Goal: Task Accomplishment & Management: Complete application form

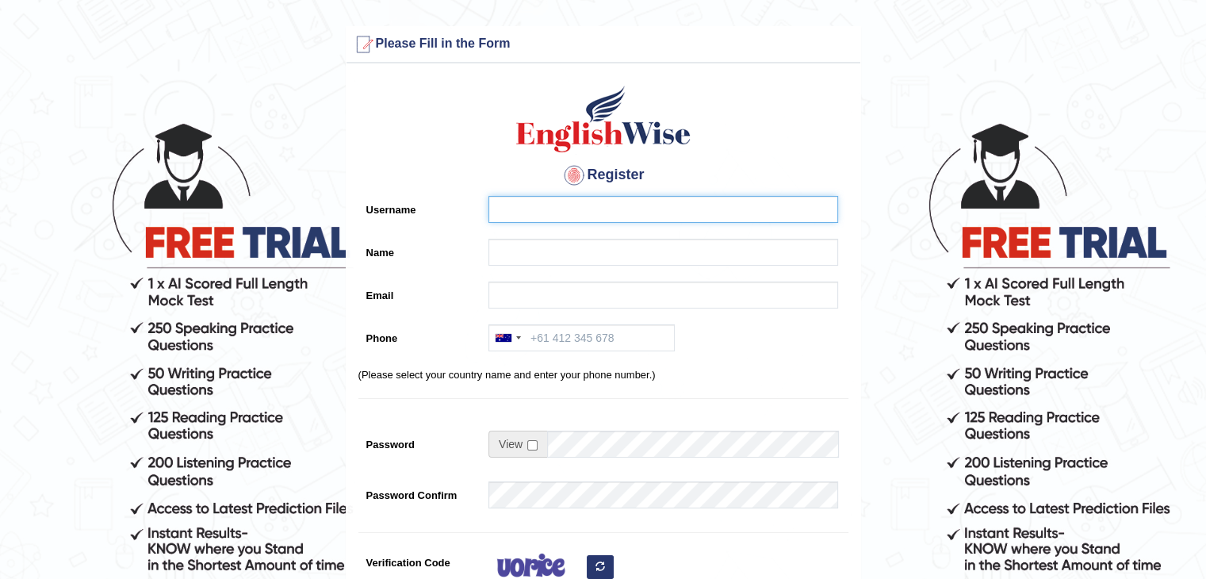
click at [566, 212] on input "Username" at bounding box center [663, 209] width 350 height 27
type input "[EMAIL_ADDRESS][DOMAIN_NAME]"
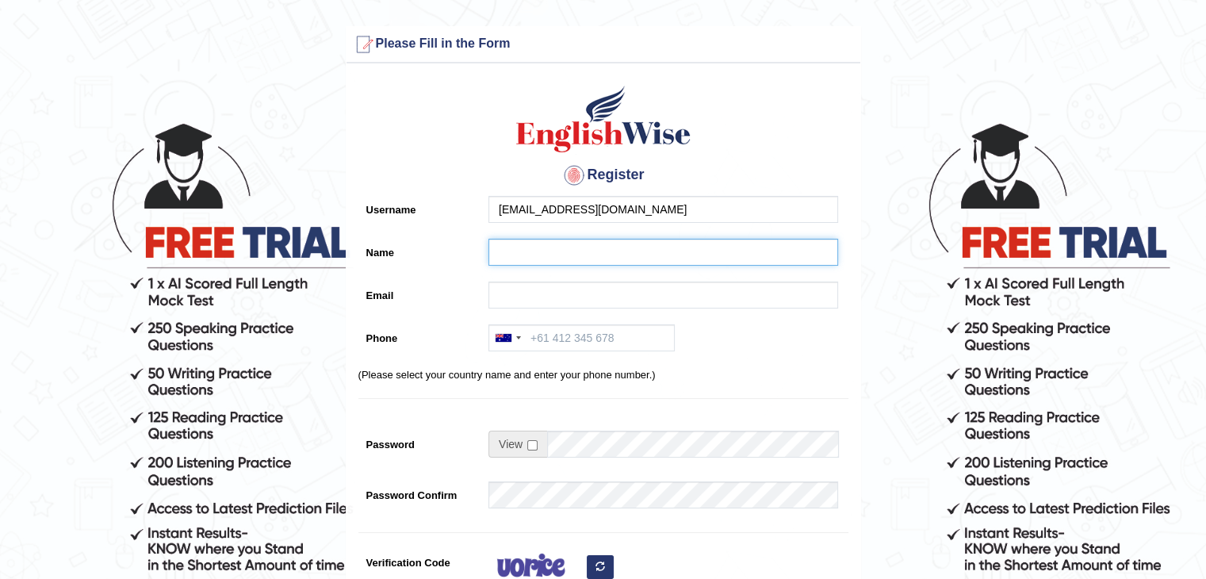
click at [551, 242] on input "Name" at bounding box center [663, 252] width 350 height 27
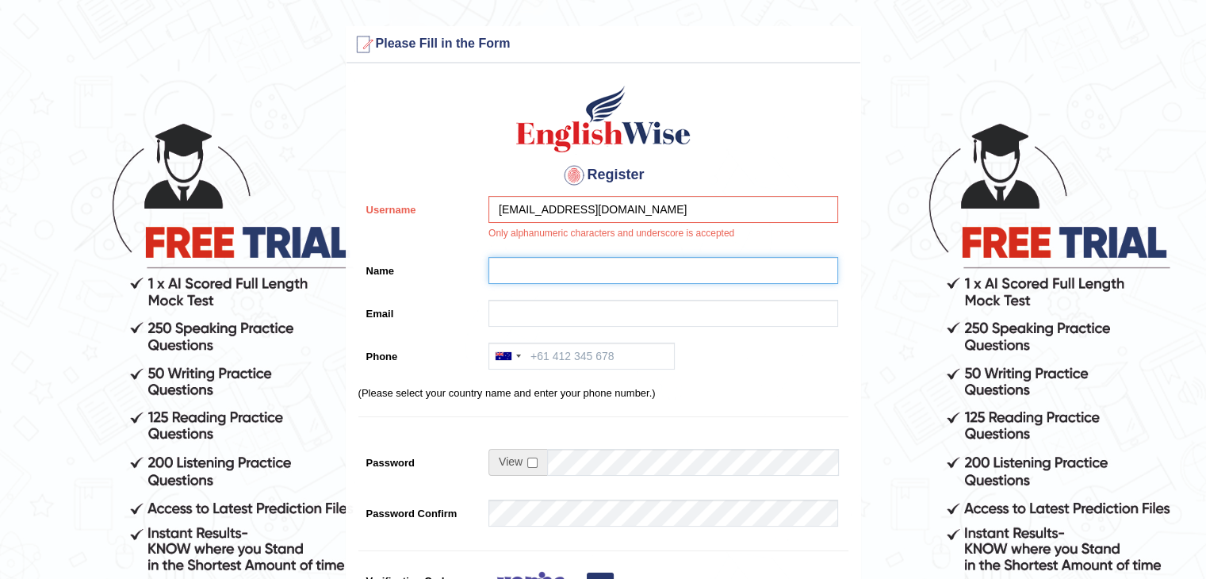
type input "[PERSON_NAME]"
type input "[EMAIL_ADDRESS][DOMAIN_NAME]"
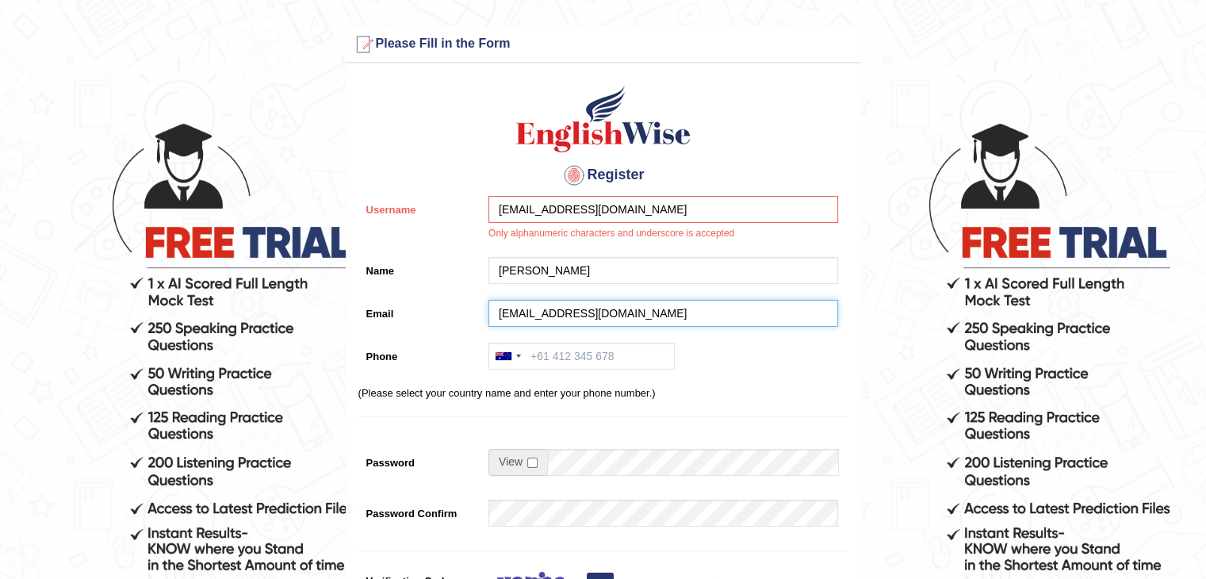
type input "[PHONE_NUMBER]"
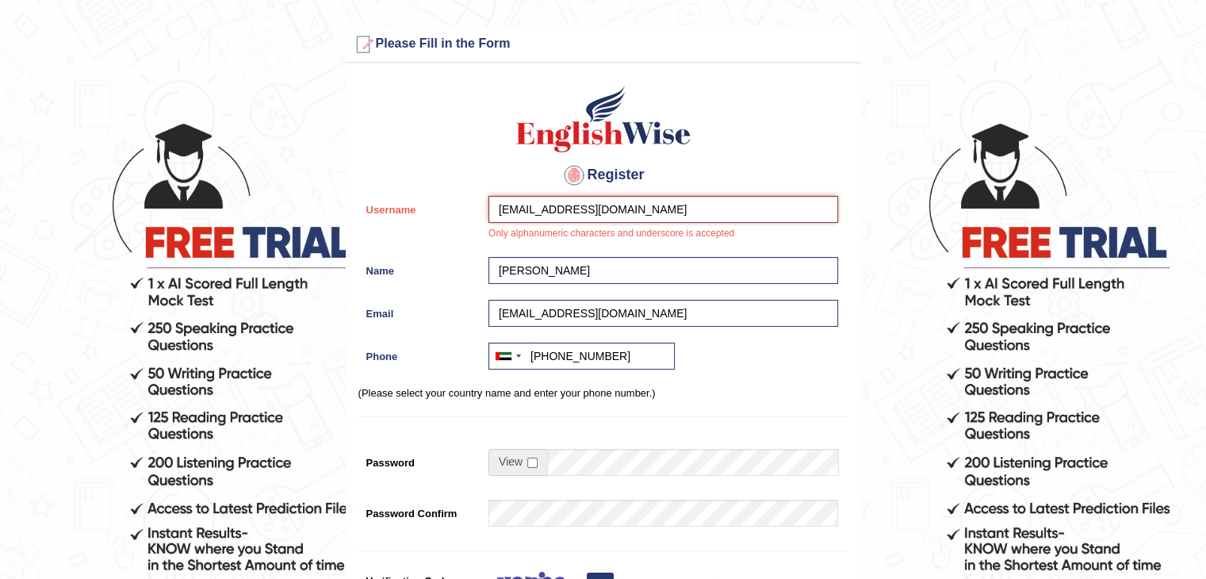
drag, startPoint x: 654, startPoint y: 201, endPoint x: 314, endPoint y: 201, distance: 340.0
click at [314, 201] on form "Please fix the following errors: Please Fill in the Form Register Username shem…" at bounding box center [602, 454] width 1201 height 857
type input "shemina"
click at [701, 383] on div "Register Username shemina Only alphanumeric characters and underscore is accept…" at bounding box center [603, 411] width 514 height 680
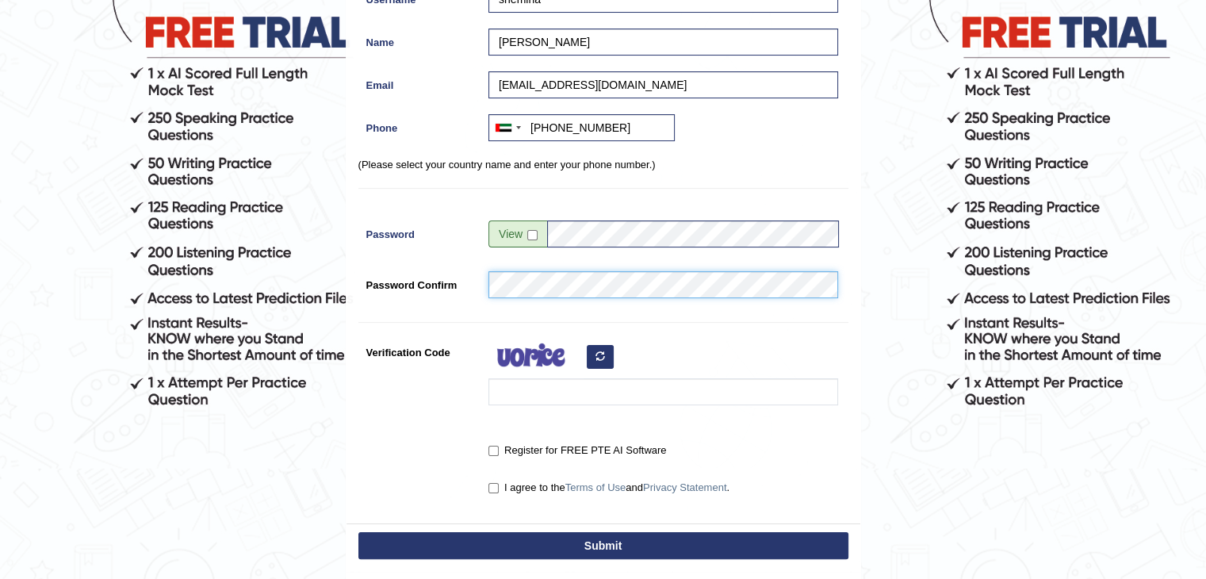
scroll to position [238, 0]
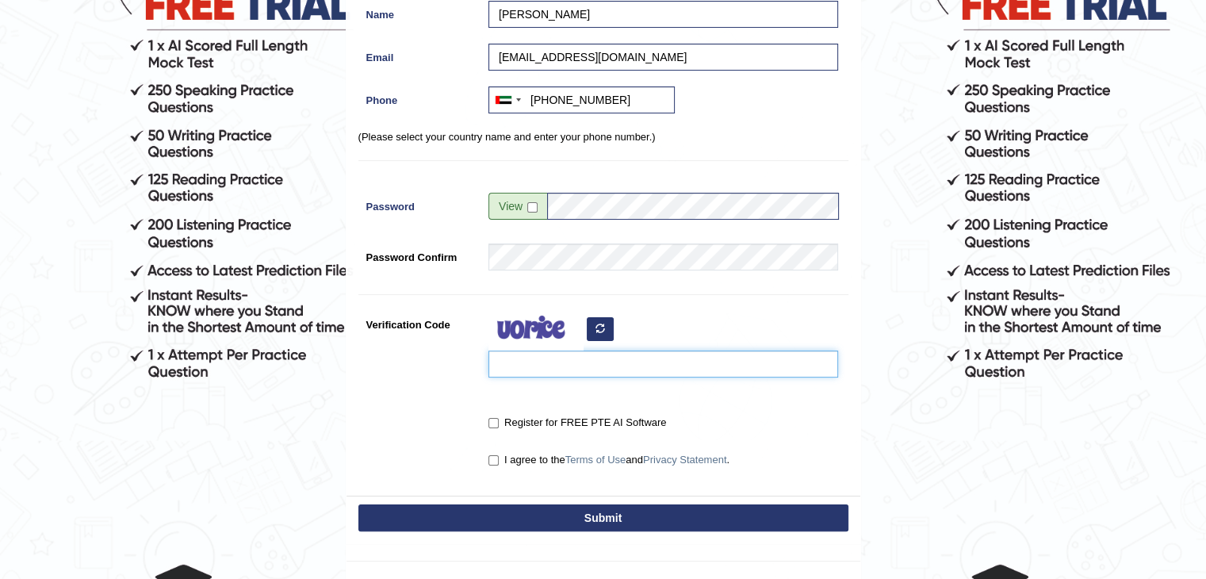
click at [527, 362] on input "Verification Code" at bounding box center [663, 363] width 350 height 27
type input "ndaif"
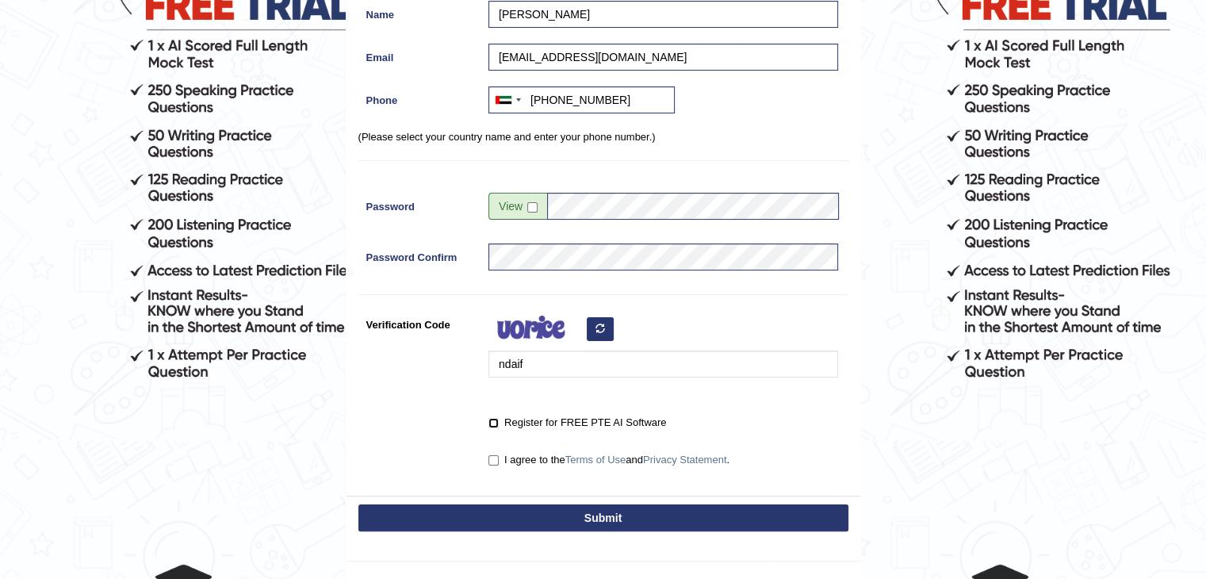
click at [495, 422] on input "Register for FREE PTE AI Software" at bounding box center [493, 423] width 10 height 10
checkbox input "true"
click at [494, 460] on input "I agree to the Terms of Use and Privacy Statement ." at bounding box center [493, 460] width 10 height 10
checkbox input "true"
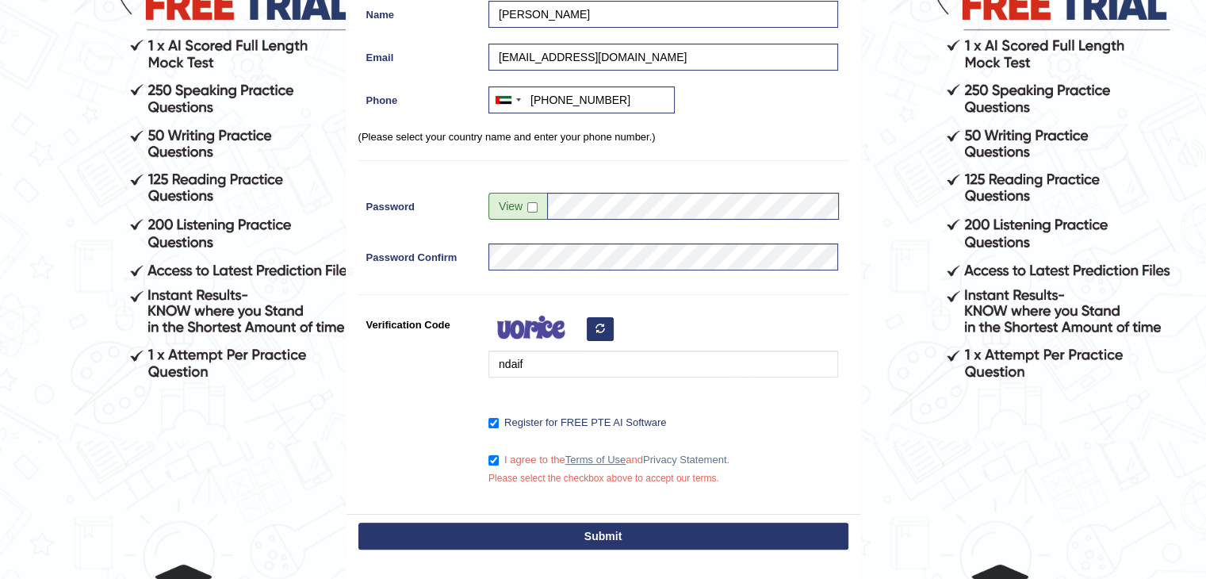
click at [594, 458] on link "Terms of Use" at bounding box center [595, 459] width 61 height 12
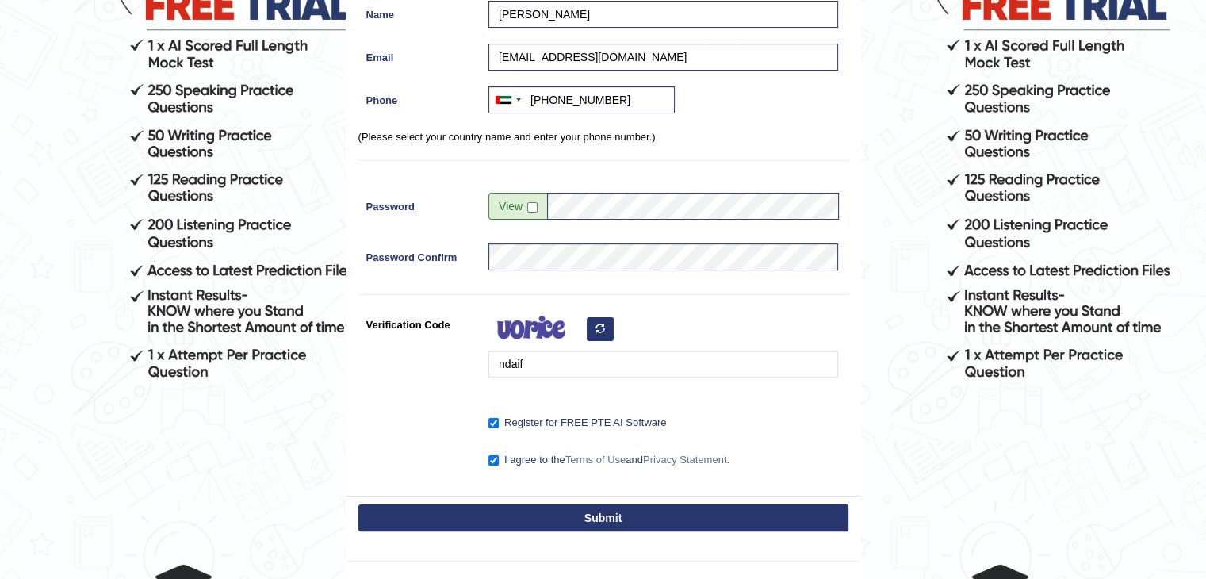
click at [526, 519] on button "Submit" at bounding box center [603, 517] width 490 height 27
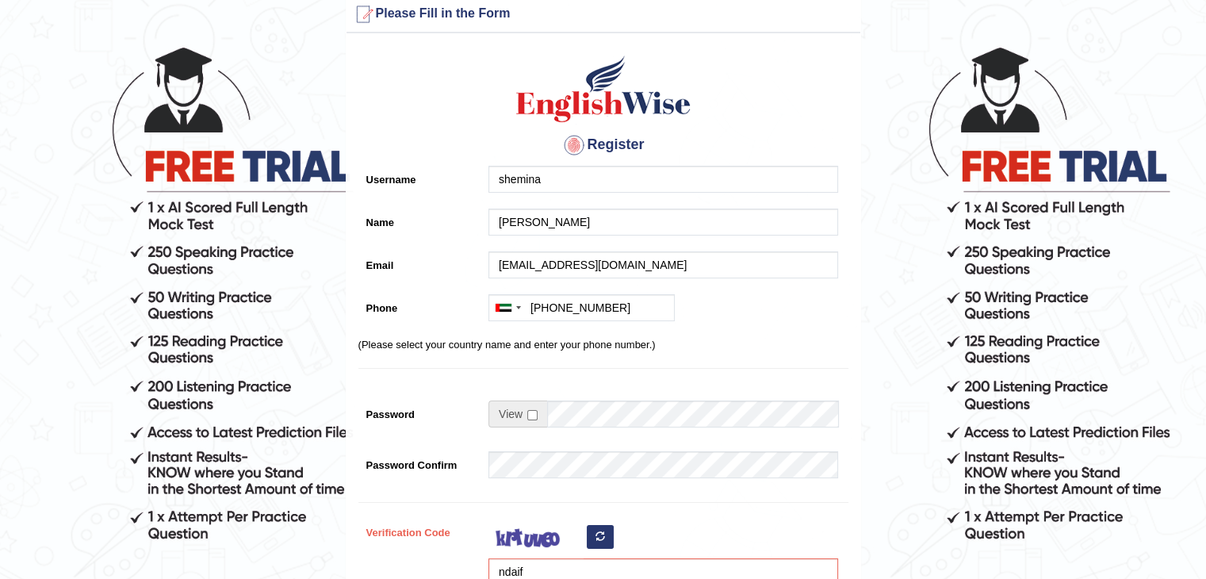
scroll to position [317, 0]
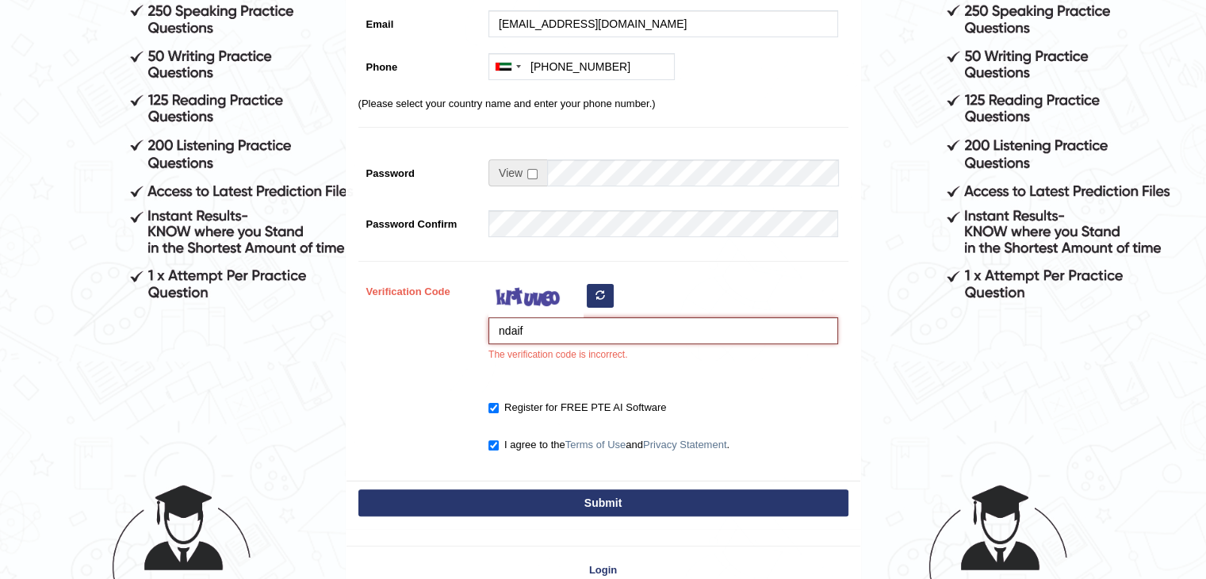
click at [535, 334] on input "ndaif" at bounding box center [663, 330] width 350 height 27
click at [577, 499] on button "Submit" at bounding box center [603, 502] width 490 height 27
type input "[PHONE_NUMBER]"
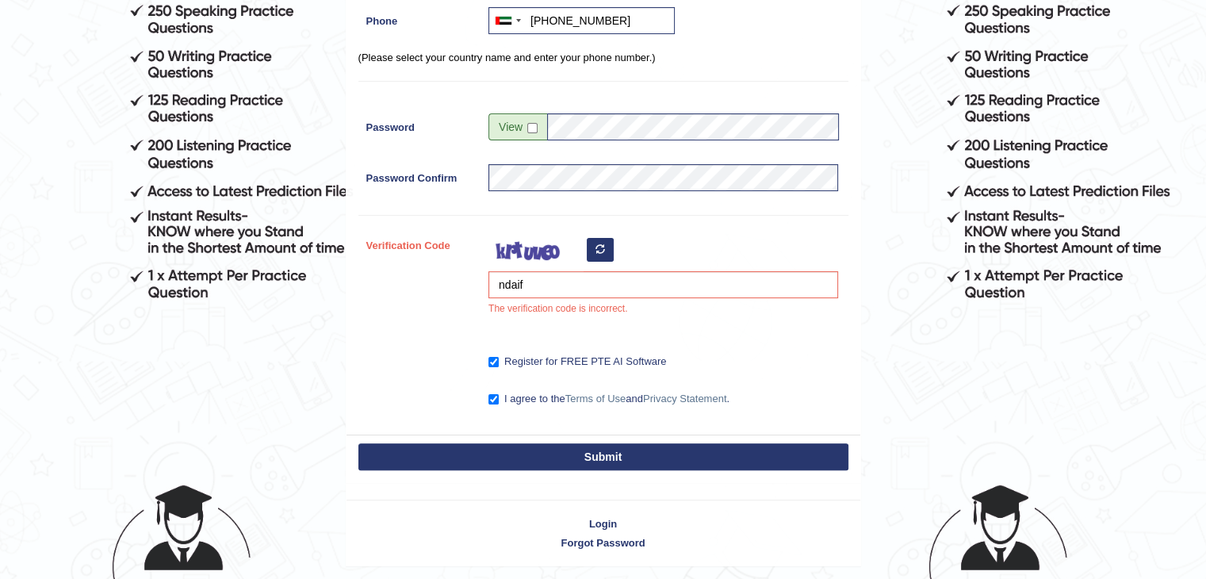
scroll to position [271, 0]
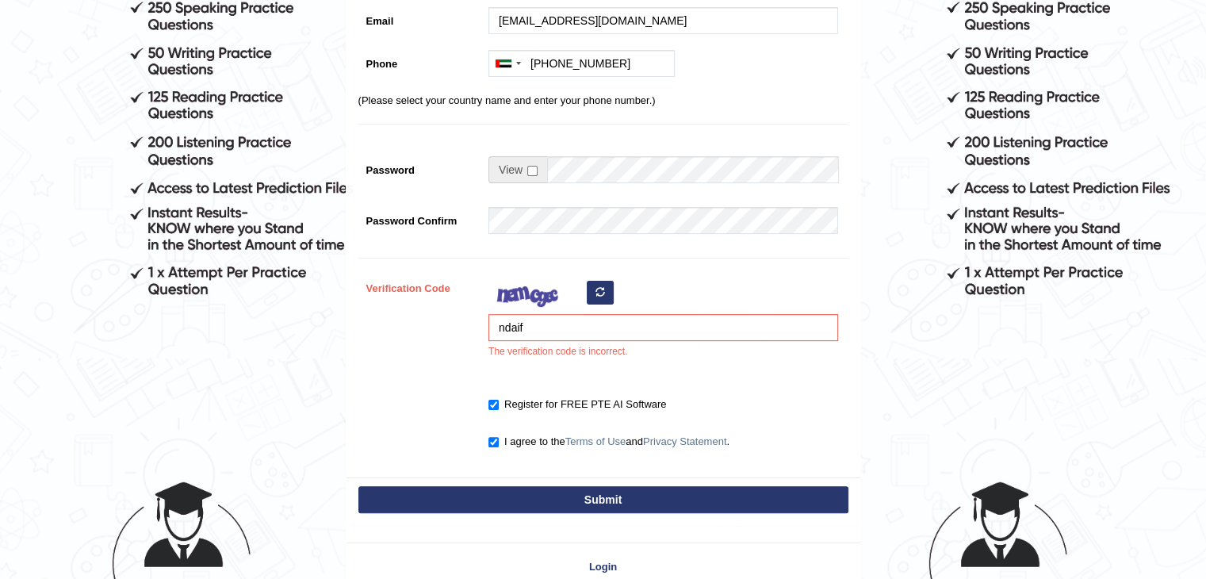
scroll to position [413, 0]
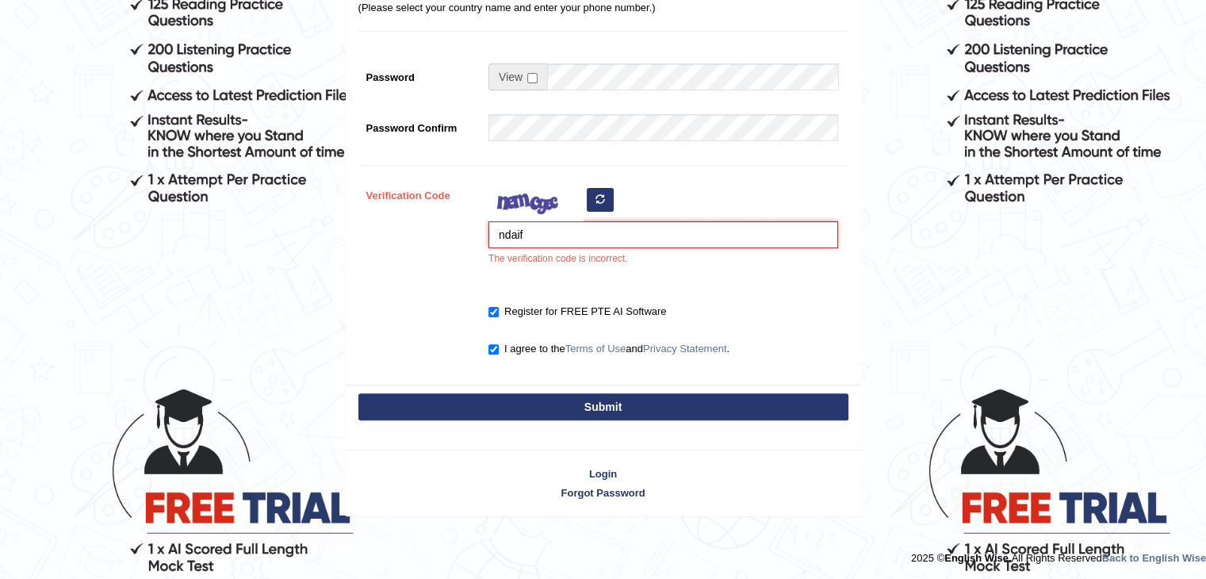
click at [529, 232] on input "ndaif" at bounding box center [663, 234] width 350 height 27
type input "nalaiif"
click at [631, 403] on button "Submit" at bounding box center [603, 406] width 490 height 27
type input "[PHONE_NUMBER]"
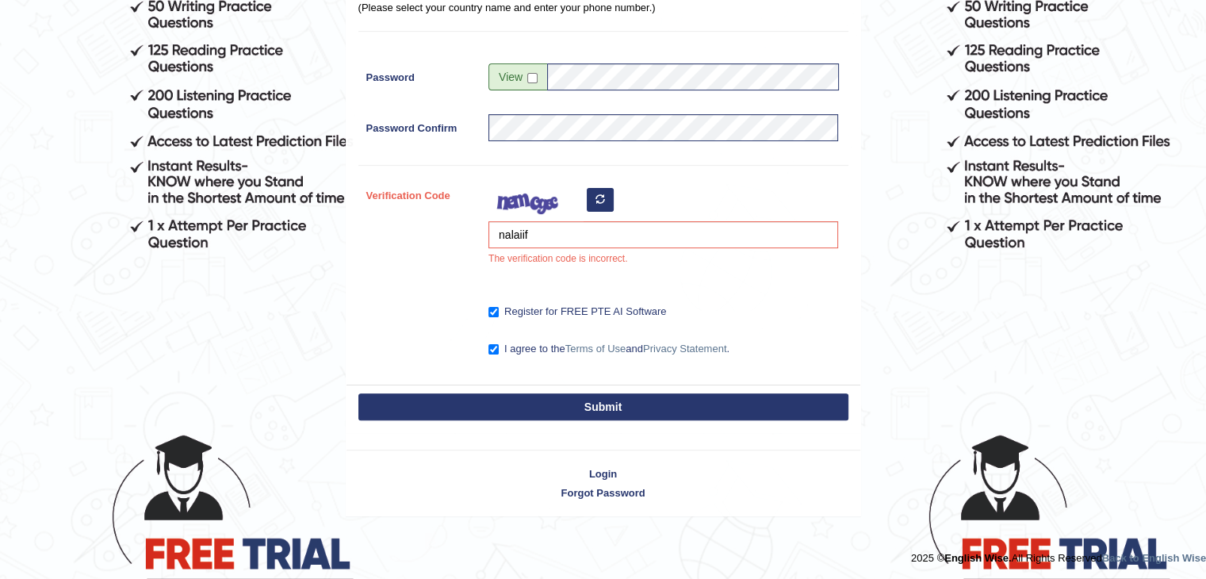
click at [621, 407] on button "Submit" at bounding box center [603, 406] width 490 height 27
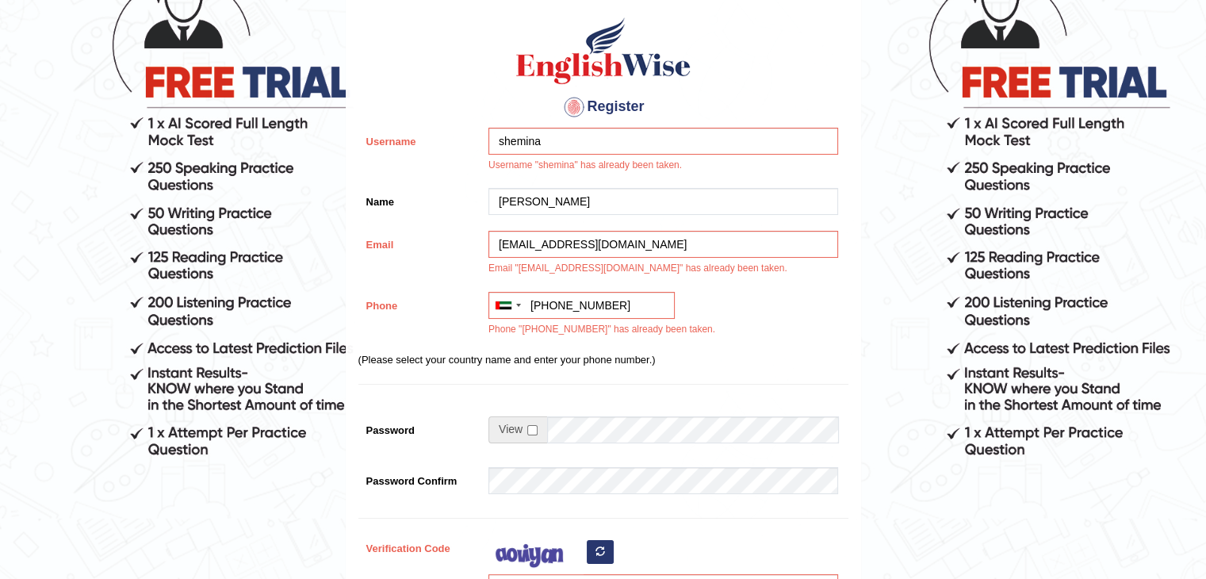
scroll to position [159, 0]
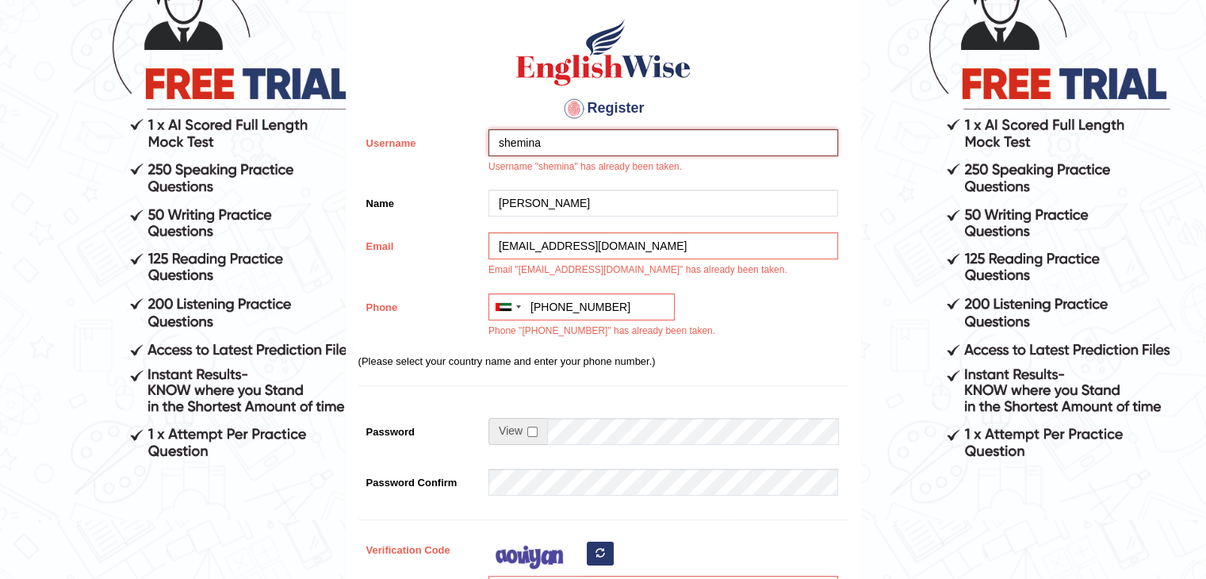
drag, startPoint x: 552, startPoint y: 147, endPoint x: 204, endPoint y: 132, distance: 349.0
click at [204, 132] on form "Please fix the following errors: Username "shemina" has already been taken. Ema…" at bounding box center [602, 369] width 1201 height 1003
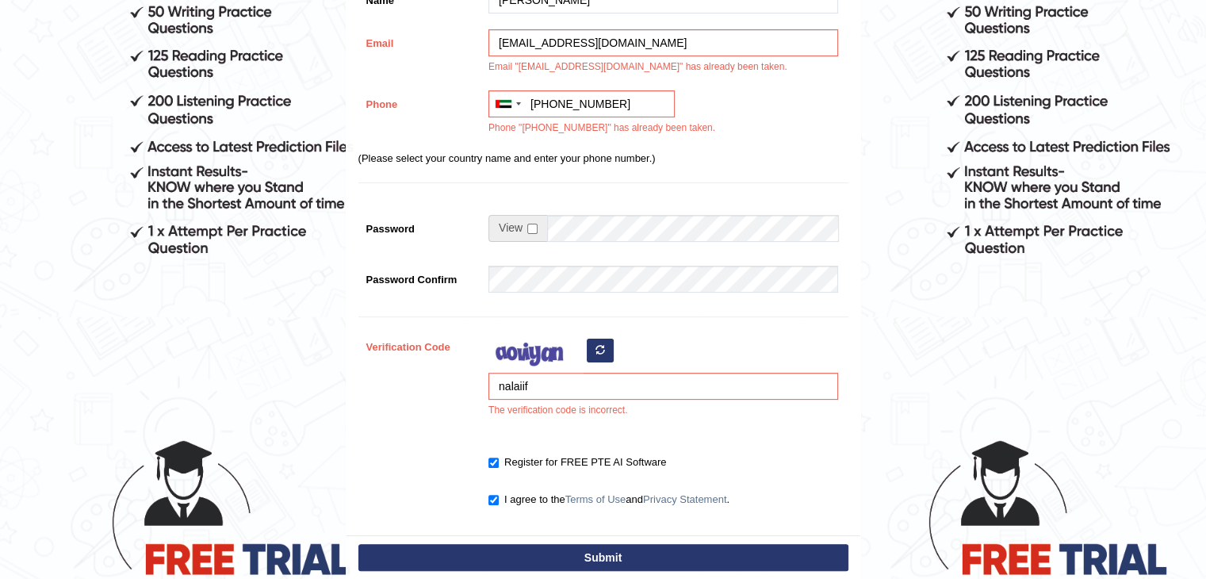
scroll to position [396, 0]
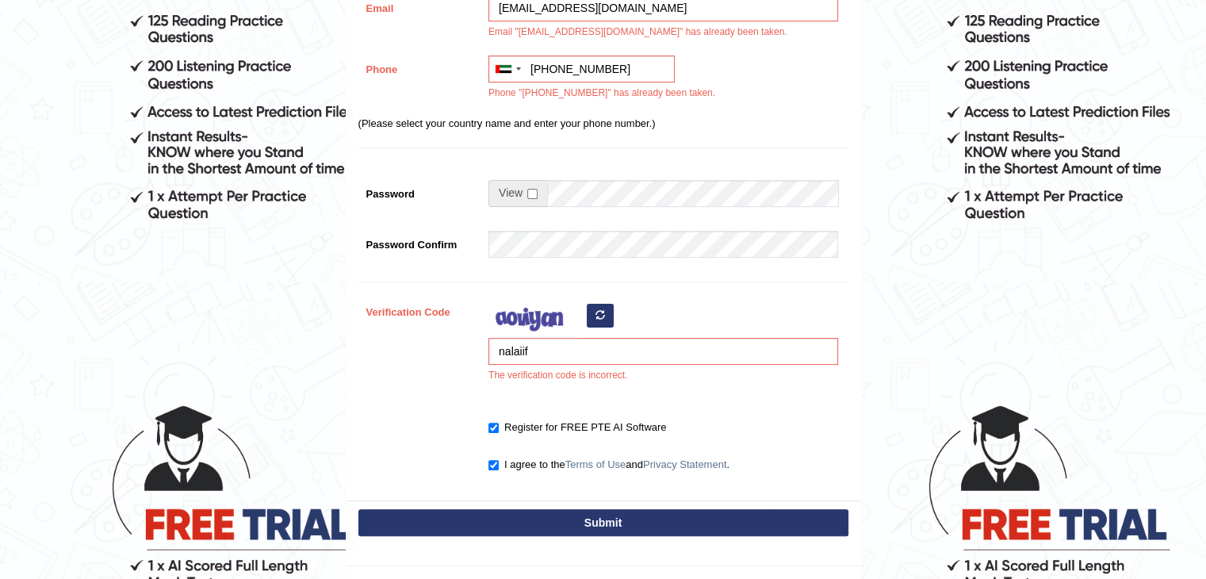
type input "ishemina"
click at [568, 343] on input "nalaiif" at bounding box center [663, 351] width 350 height 27
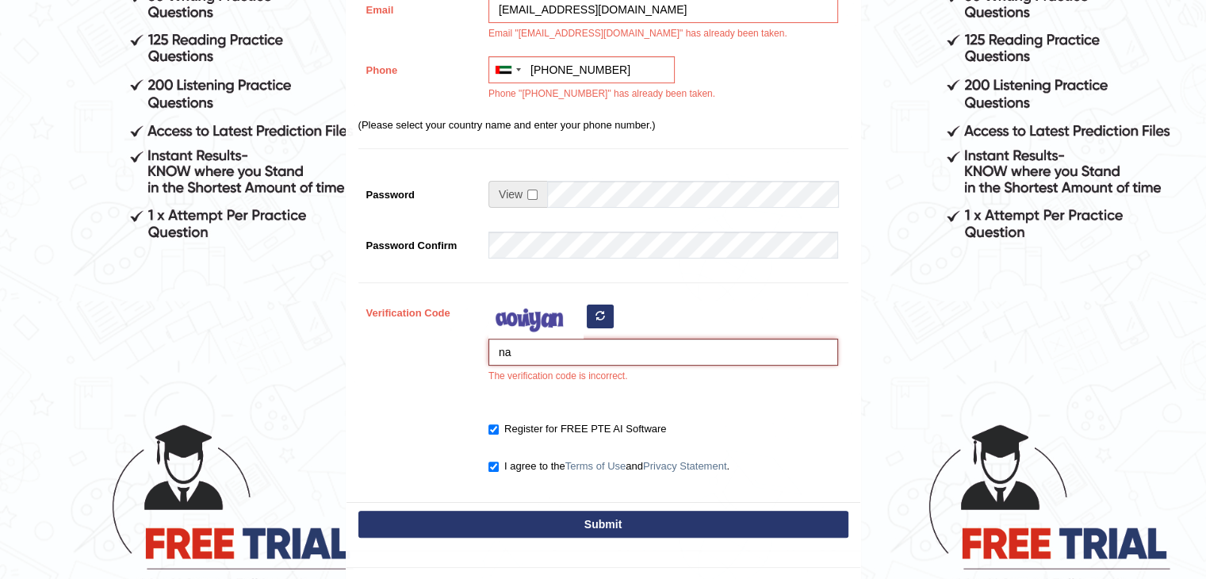
type input "n"
type input "khpuno"
click at [561, 522] on button "Submit" at bounding box center [603, 523] width 490 height 27
type input "[PHONE_NUMBER]"
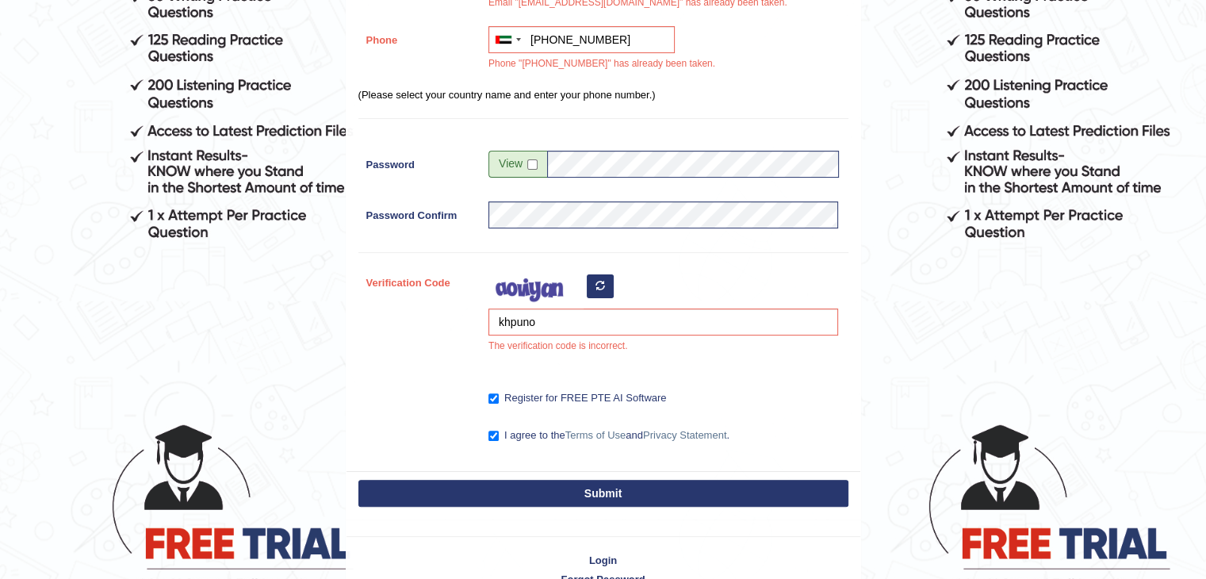
scroll to position [342, 0]
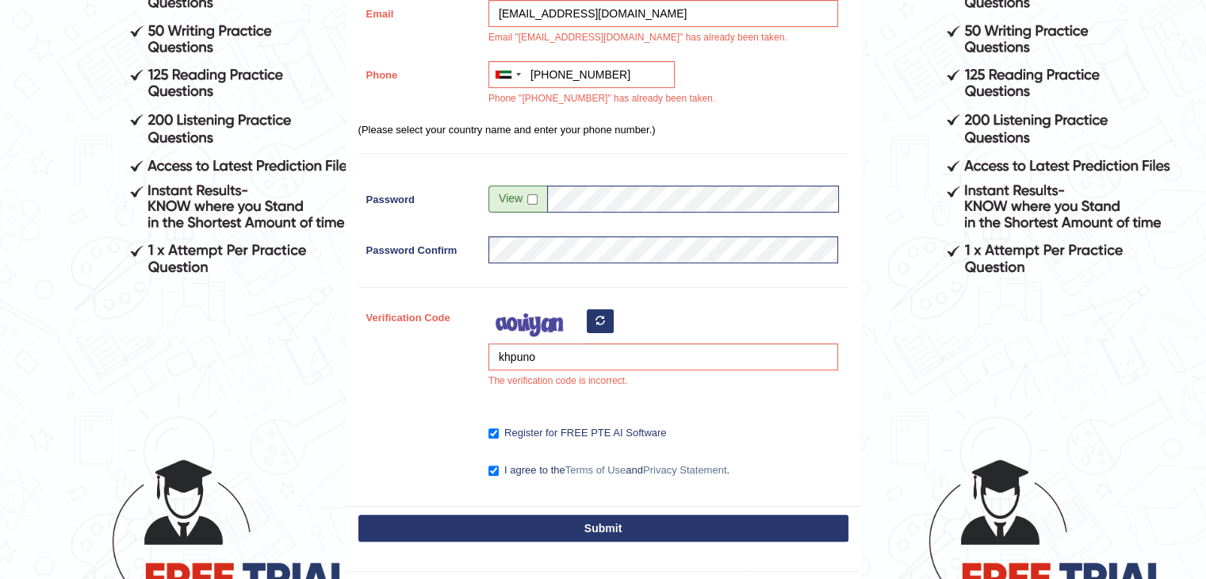
click at [580, 514] on button "Submit" at bounding box center [603, 527] width 490 height 27
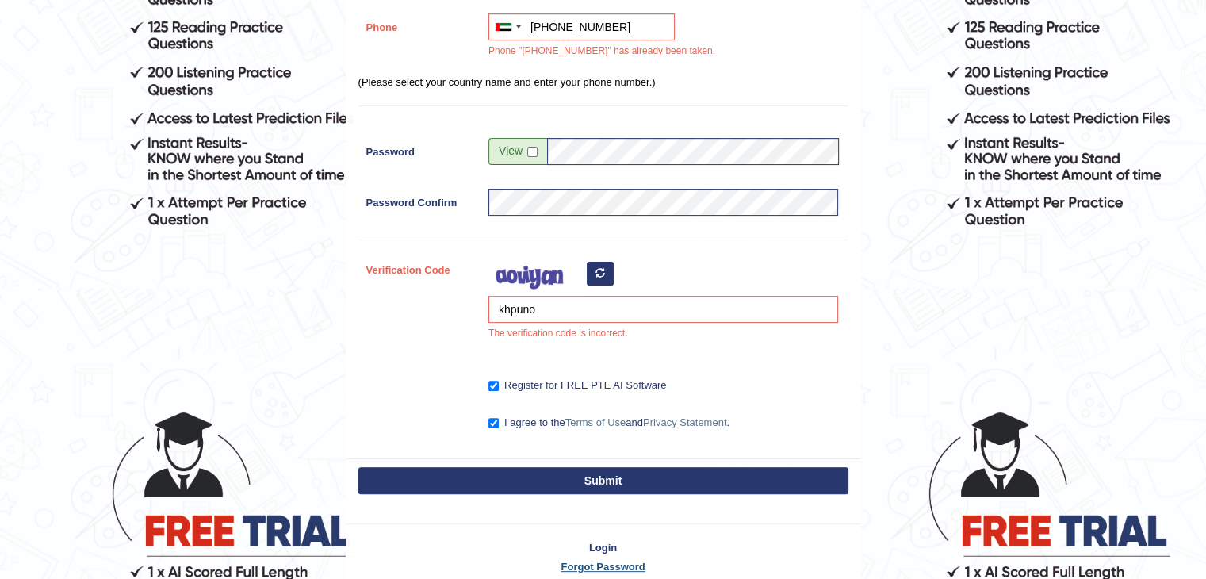
scroll to position [464, 0]
